Goal: Register for event/course

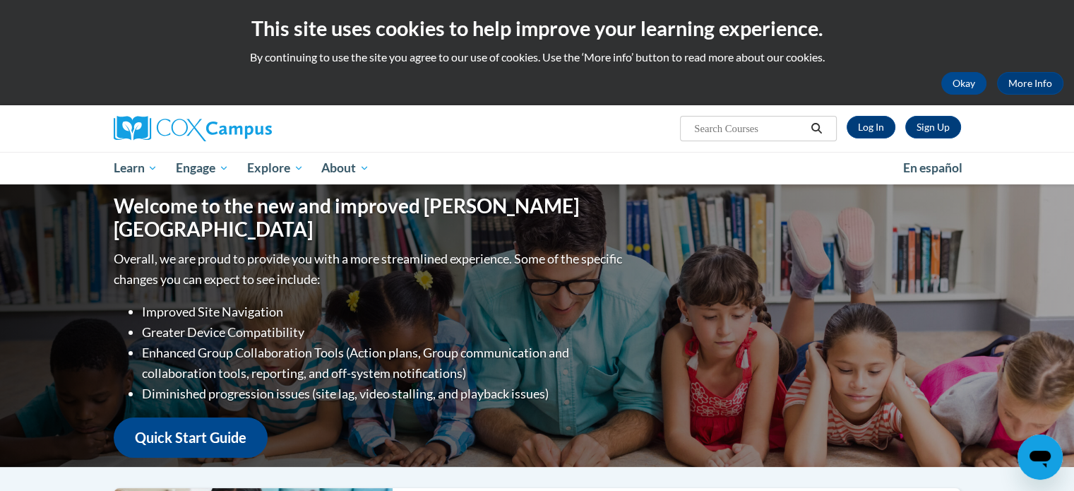
click at [756, 131] on input "Search..." at bounding box center [749, 128] width 113 height 17
type input "reading comprehension"
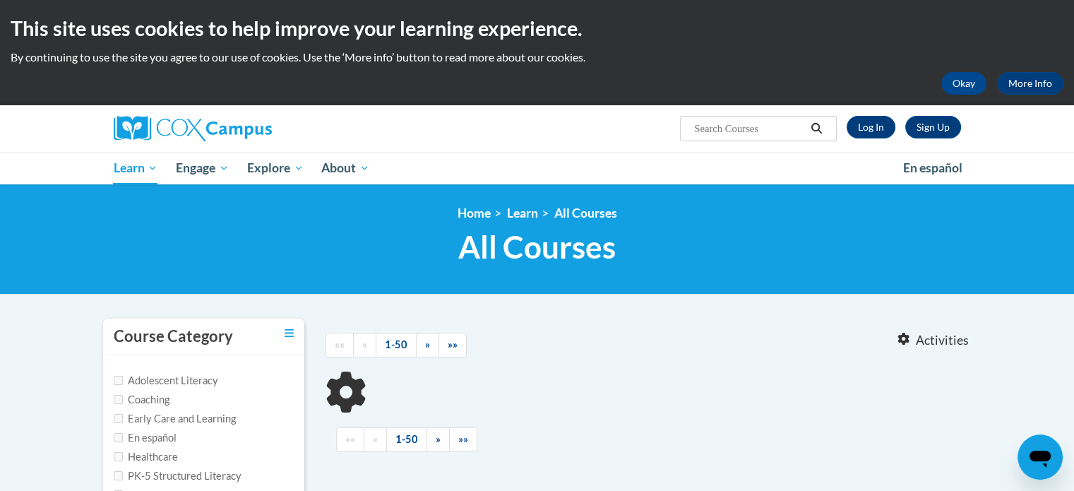
type input "reading comprehension"
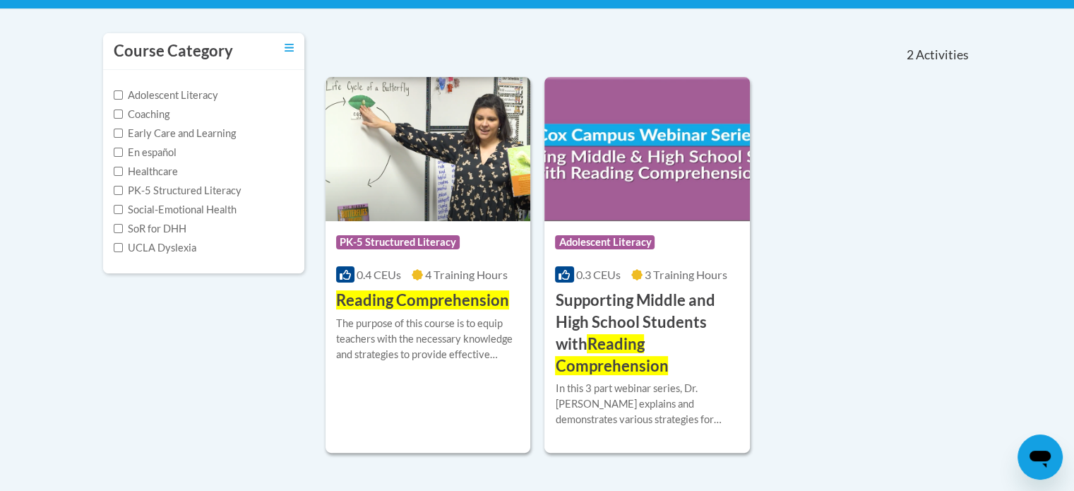
scroll to position [287, 0]
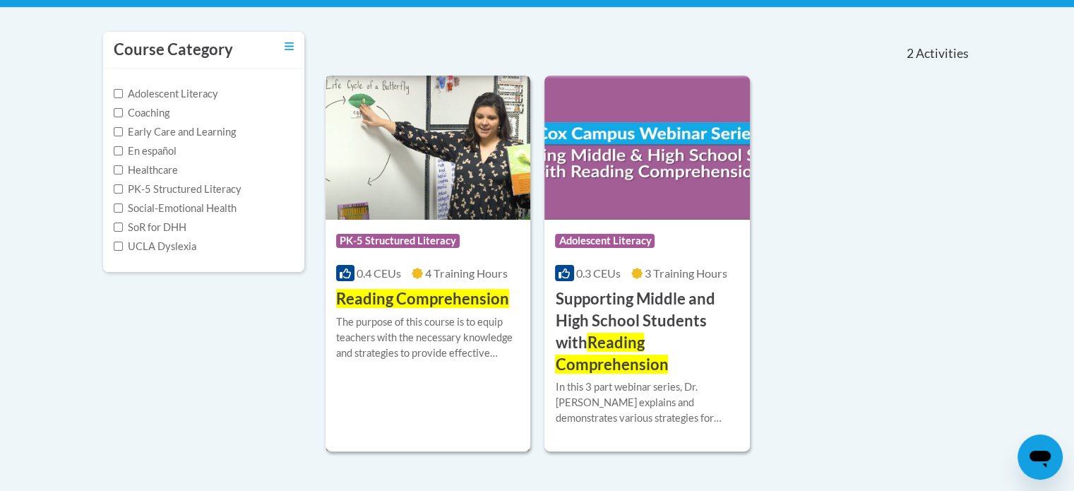
click at [376, 306] on span "Reading Comprehension" at bounding box center [422, 298] width 173 height 19
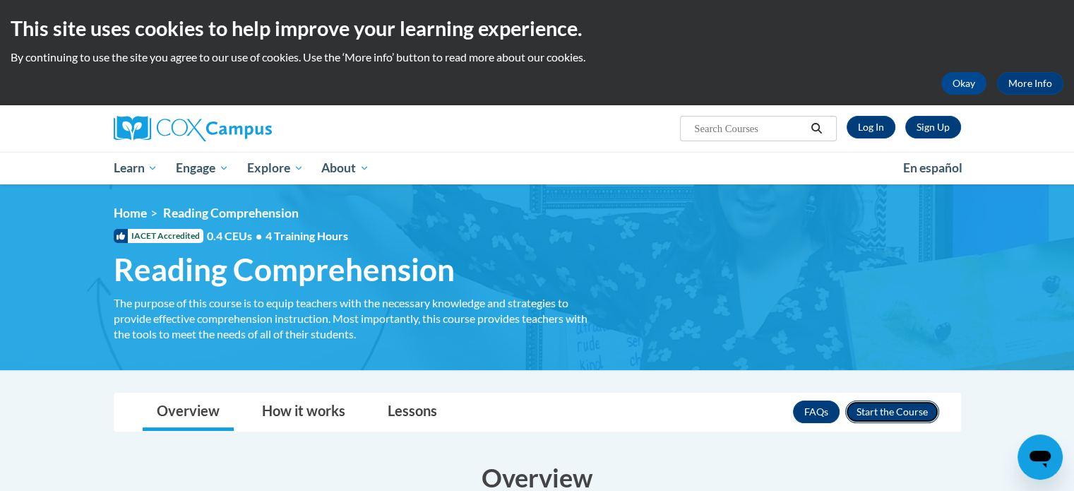
click at [922, 415] on button "Enroll" at bounding box center [893, 412] width 94 height 23
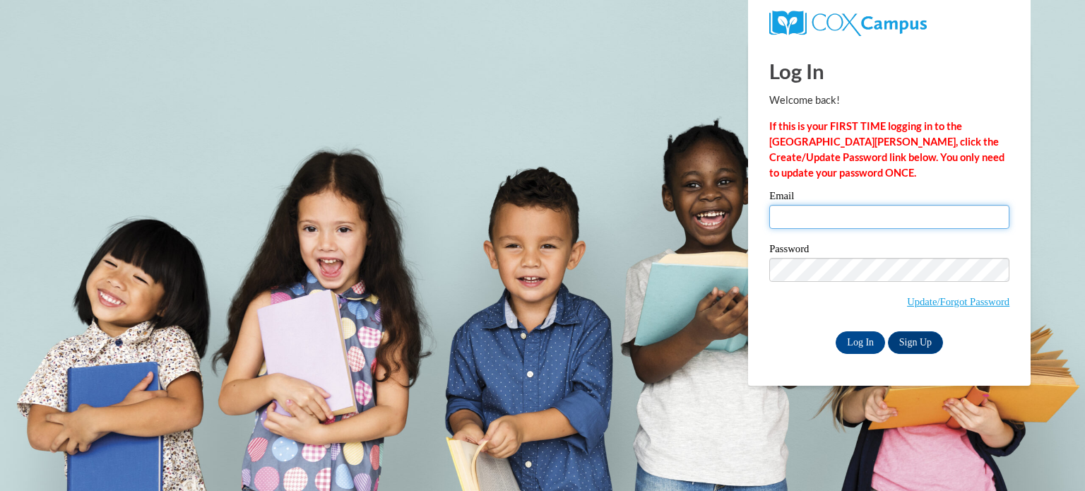
click at [830, 218] on input "Email" at bounding box center [889, 217] width 240 height 24
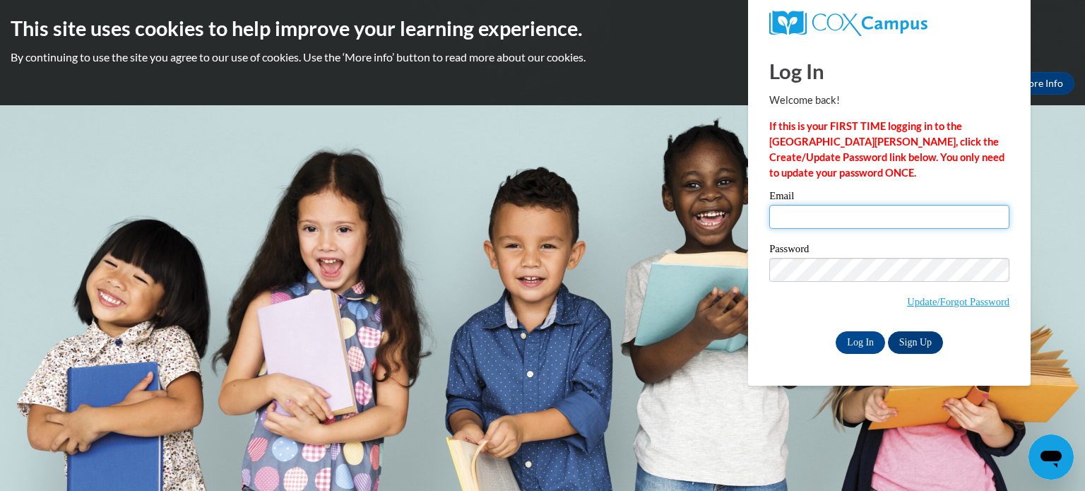
type input "kmaack@kusd.edu"
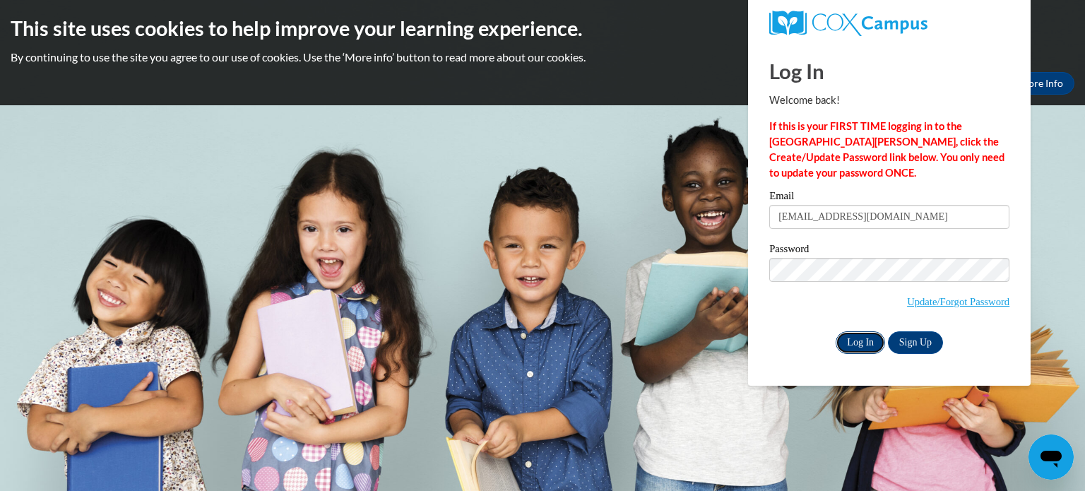
click at [847, 341] on input "Log In" at bounding box center [860, 342] width 49 height 23
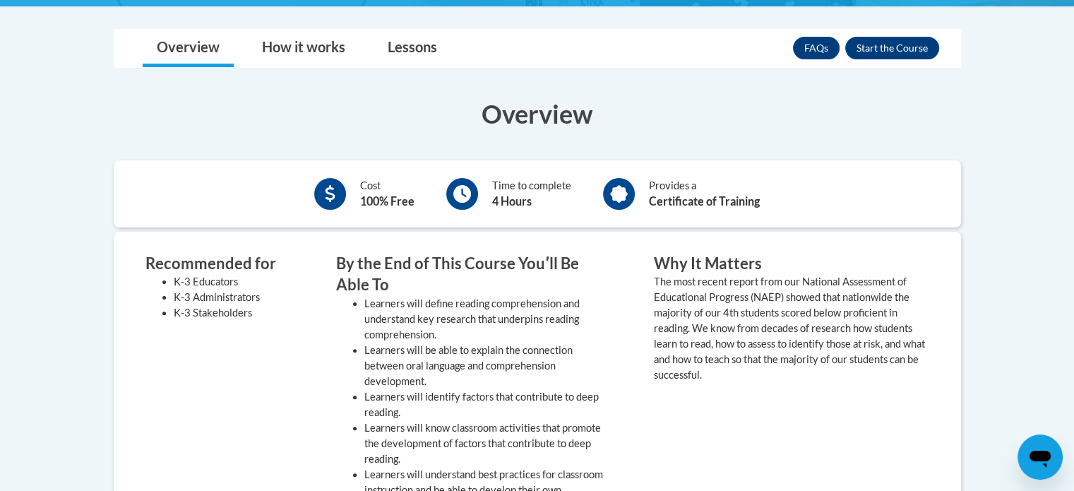
scroll to position [365, 0]
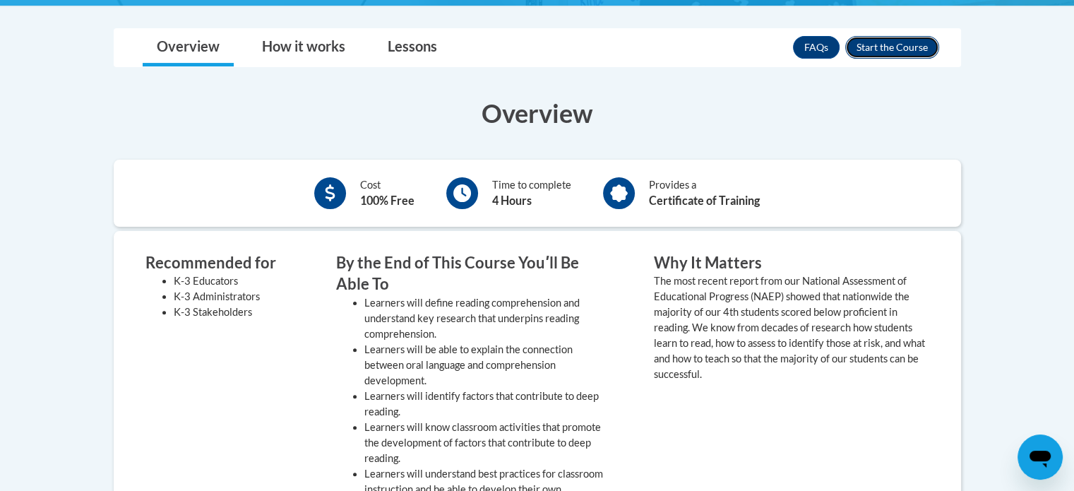
click at [859, 37] on button "Enroll" at bounding box center [893, 47] width 94 height 23
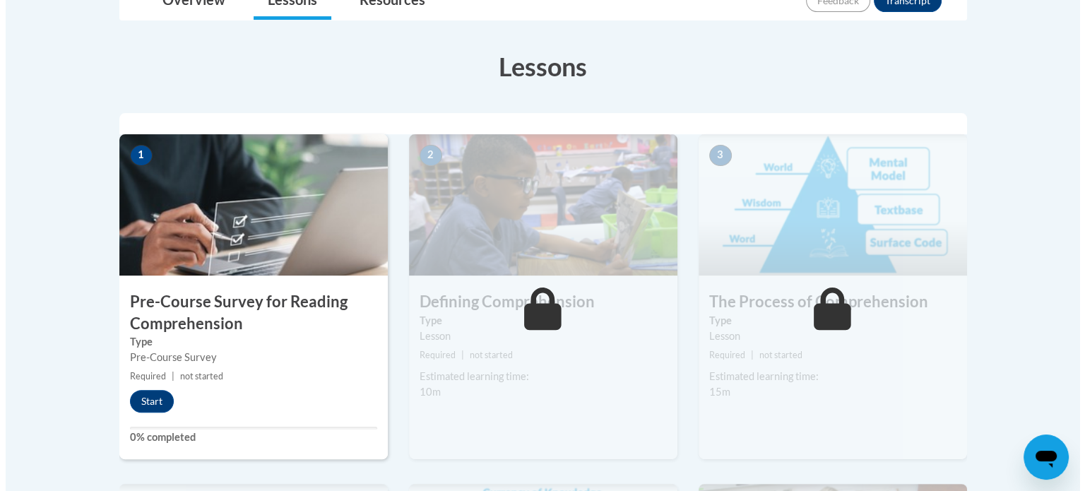
scroll to position [362, 0]
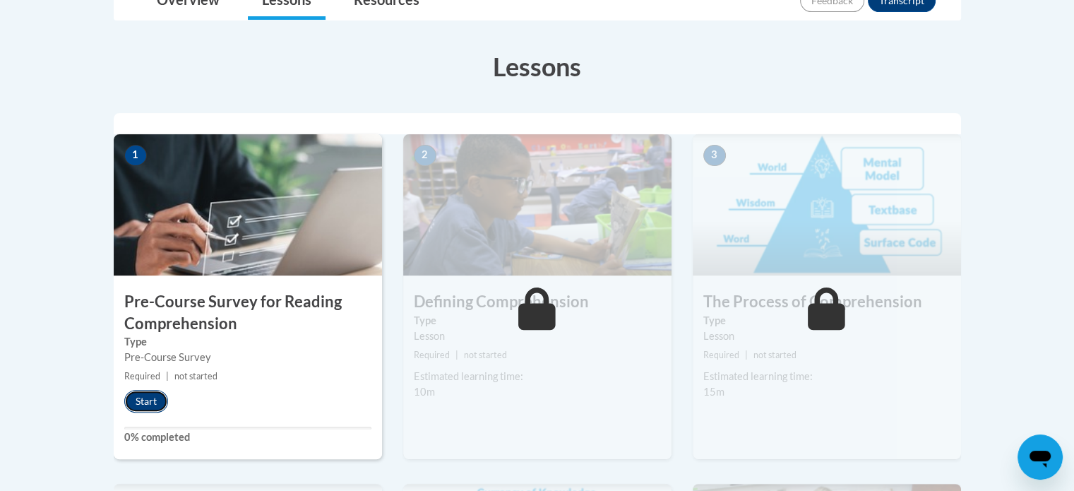
click at [138, 403] on button "Start" at bounding box center [146, 401] width 44 height 23
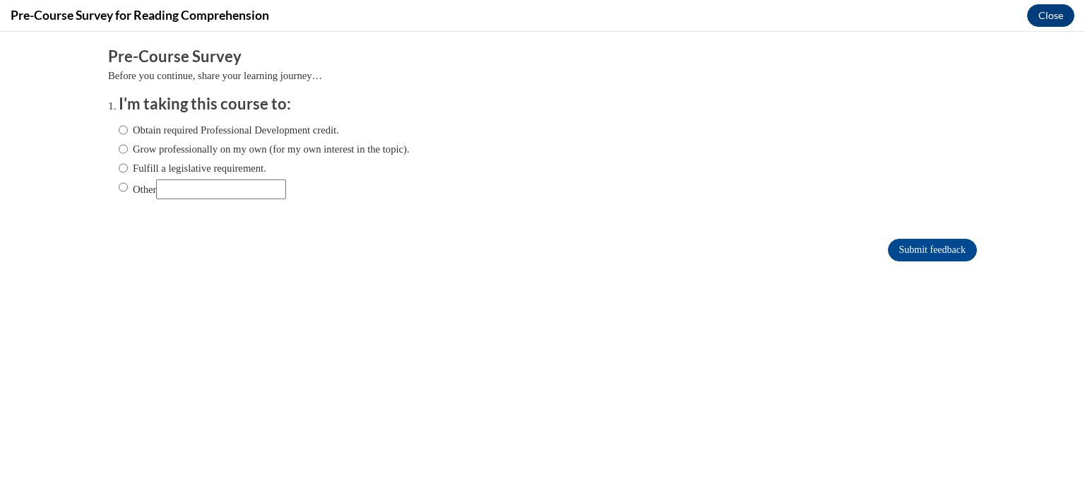
scroll to position [0, 0]
click at [119, 127] on input "Obtain required Professional Development credit." at bounding box center [123, 130] width 9 height 16
radio input "true"
click at [888, 242] on input "Submit feedback" at bounding box center [932, 250] width 89 height 23
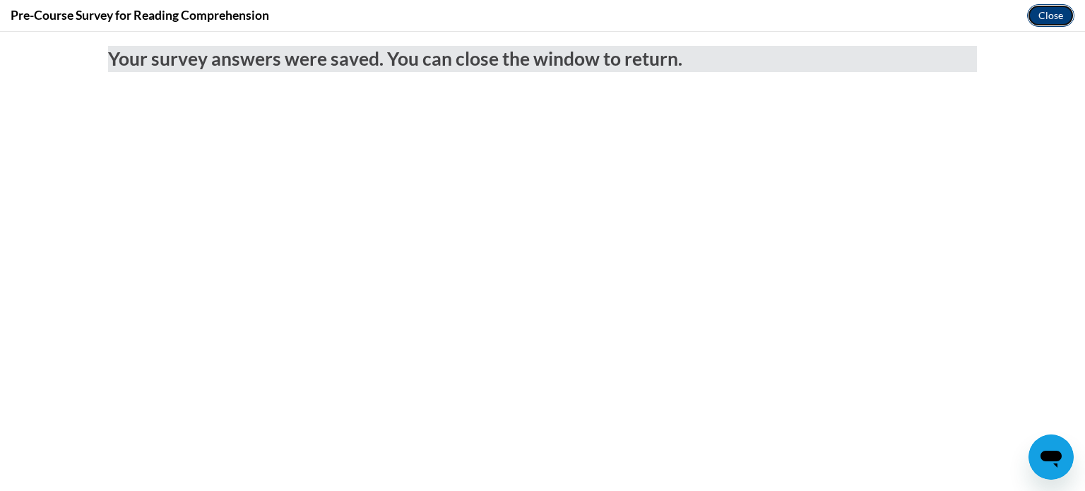
click at [1045, 17] on button "Close" at bounding box center [1050, 15] width 47 height 23
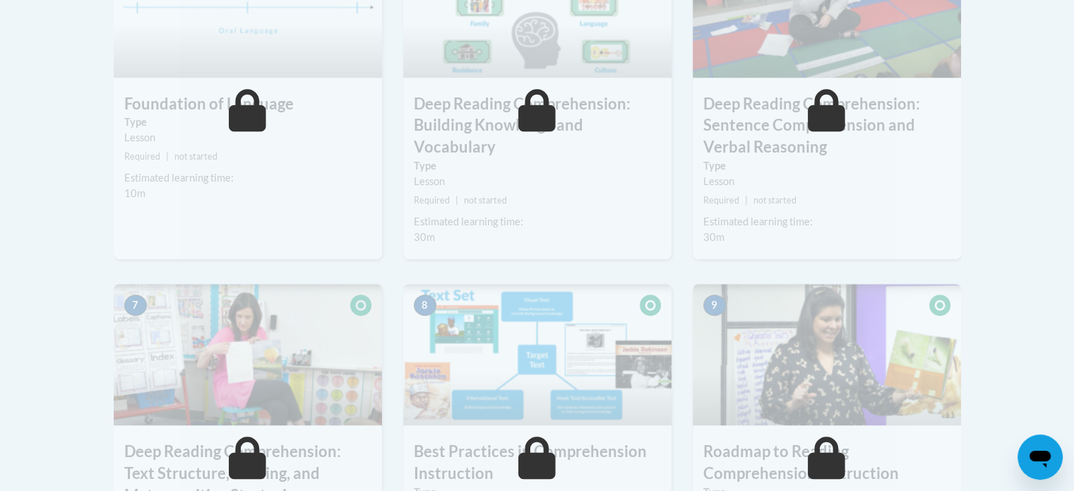
scroll to position [910, 0]
